Goal: Task Accomplishment & Management: Manage account settings

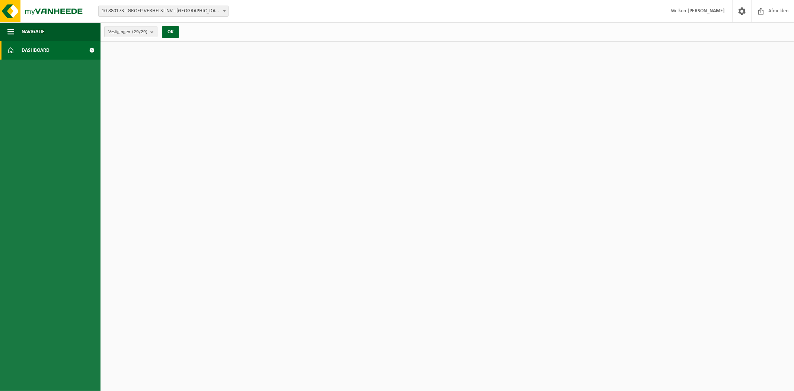
click at [66, 44] on link "Dashboard" at bounding box center [50, 50] width 101 height 19
click at [141, 32] on count "(29/29)" at bounding box center [139, 31] width 15 height 5
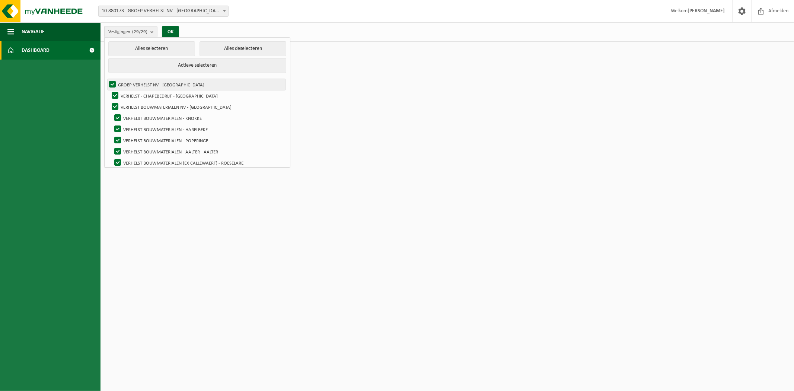
click at [139, 79] on label "GROEP VERHELST NV - [GEOGRAPHIC_DATA]" at bounding box center [197, 84] width 178 height 11
click at [106, 79] on input "GROEP VERHELST NV - [GEOGRAPHIC_DATA]" at bounding box center [106, 79] width 0 height 0
checkbox input "false"
click at [233, 47] on button "Alles deselecteren" at bounding box center [243, 48] width 87 height 15
checkbox input "false"
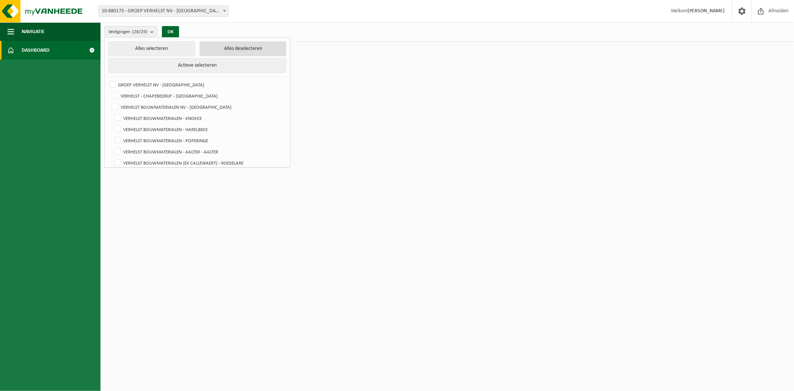
checkbox input "false"
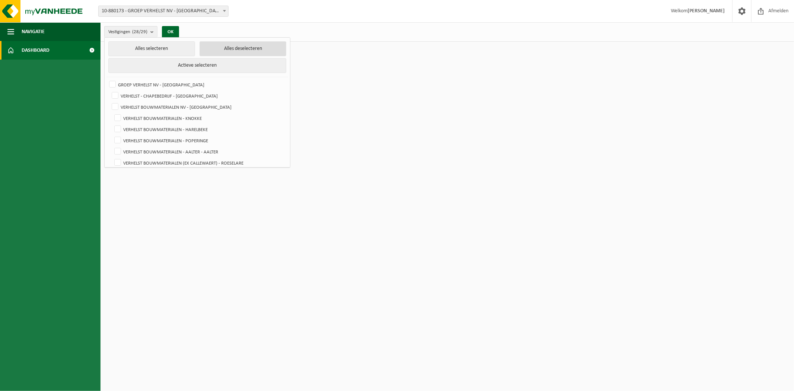
checkbox input "false"
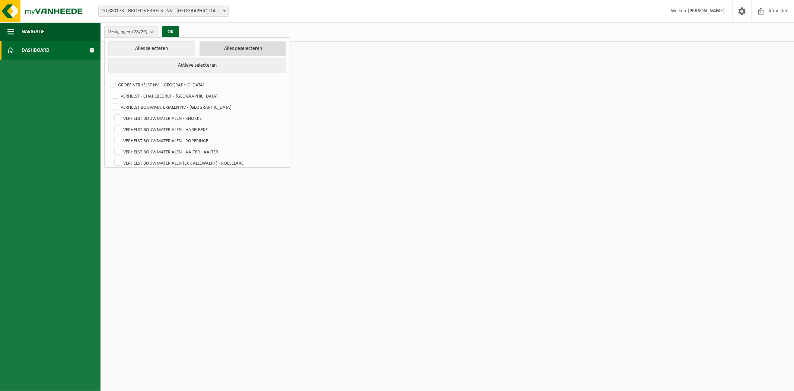
checkbox input "false"
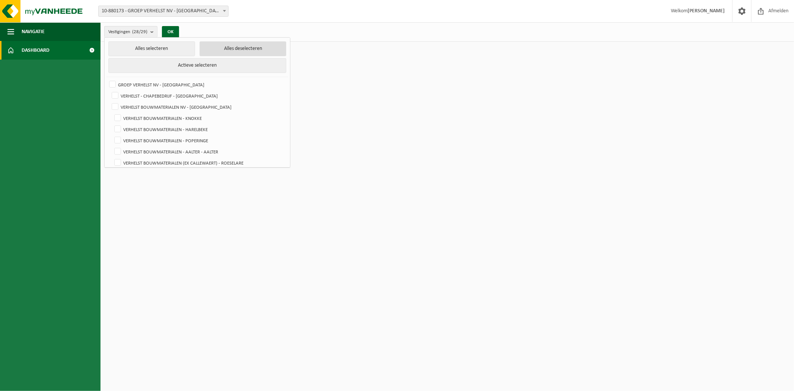
checkbox input "false"
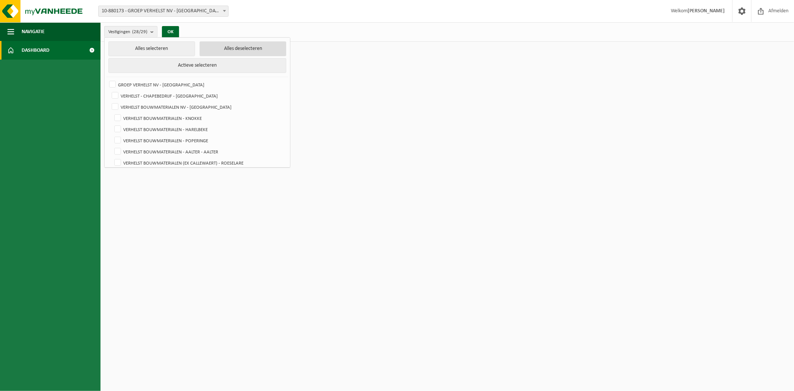
checkbox input "false"
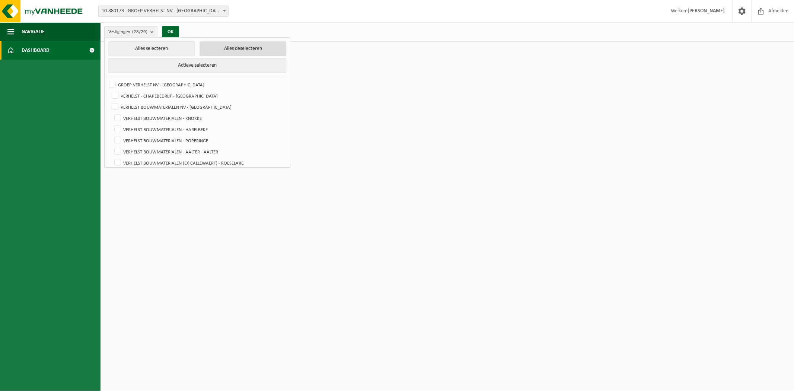
checkbox input "false"
click at [174, 136] on label "VERHELST BOUWMATERIALEN - POPERINGE" at bounding box center [199, 140] width 173 height 11
click at [112, 135] on input "VERHELST BOUWMATERIALEN - POPERINGE" at bounding box center [111, 134] width 0 height 0
checkbox input "true"
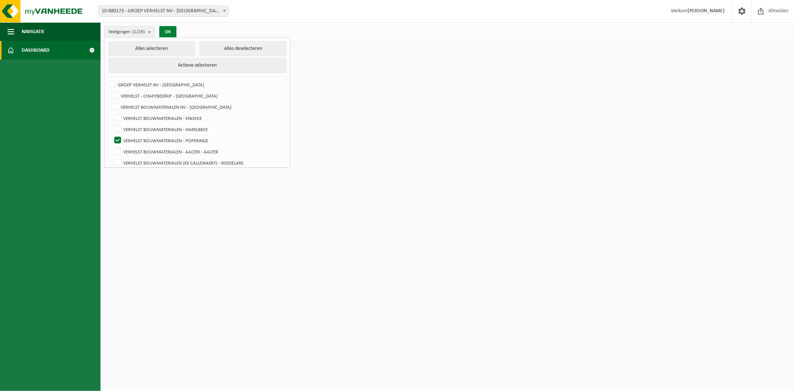
click at [168, 32] on button "OK" at bounding box center [167, 32] width 17 height 12
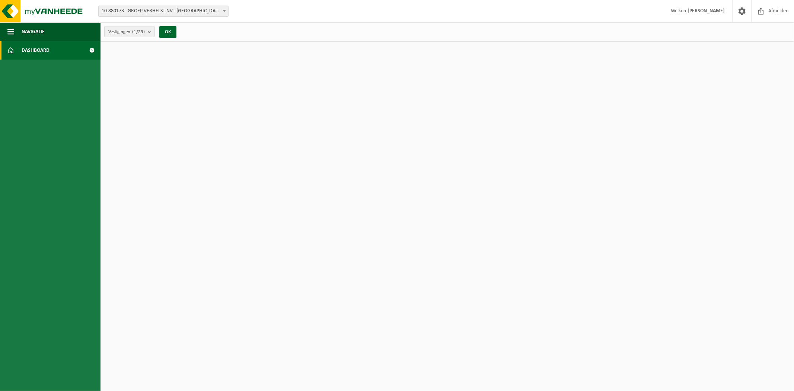
click at [614, 84] on html "Vestiging: 10-880173 - GROEP VERHELST NV - OOSTENDE 10-850822 - VERHELST - CHAP…" at bounding box center [397, 195] width 794 height 391
